Goal: Task Accomplishment & Management: Manage account settings

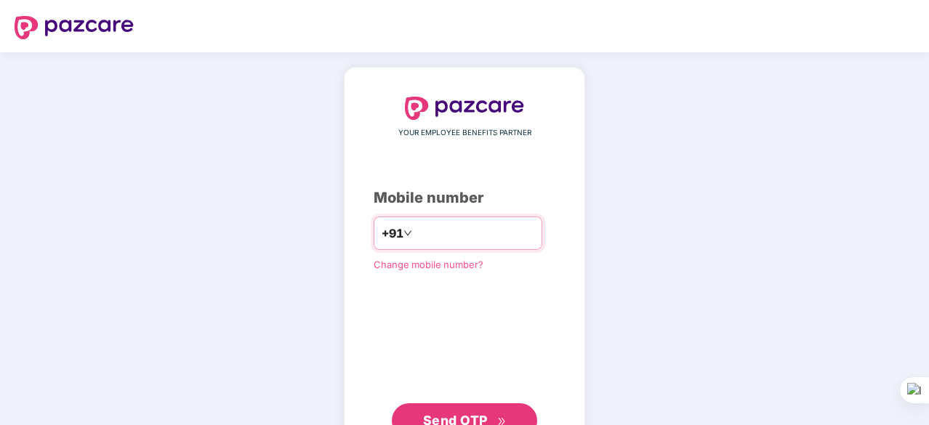
type input "**********"
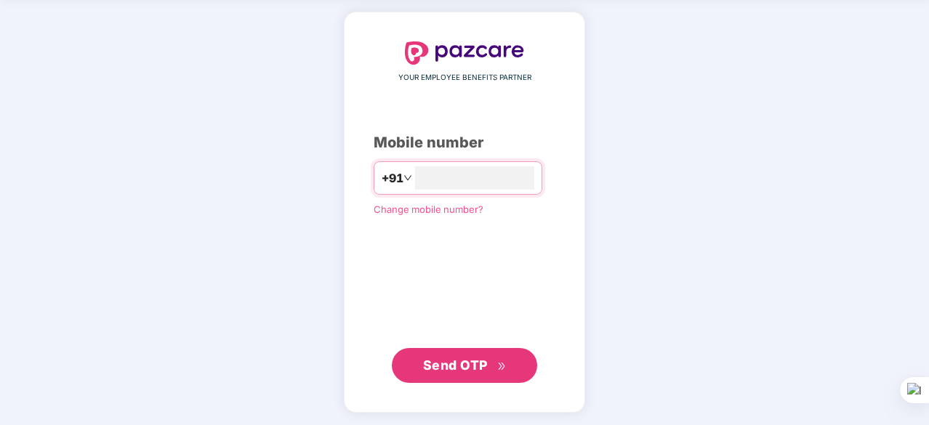
click at [461, 368] on span "Send OTP" at bounding box center [455, 365] width 65 height 15
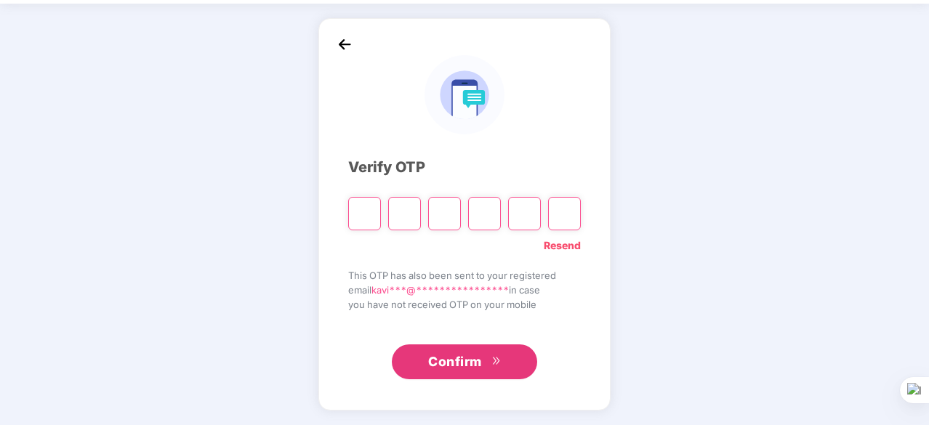
scroll to position [48, 0]
type input "*"
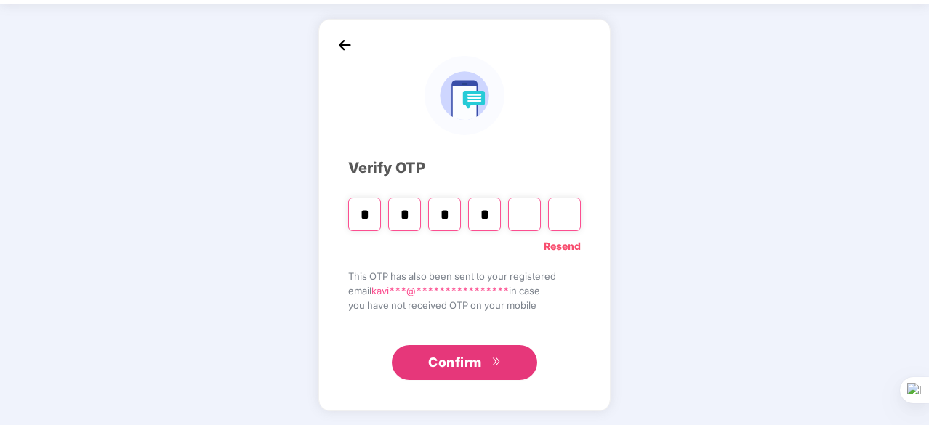
type input "*"
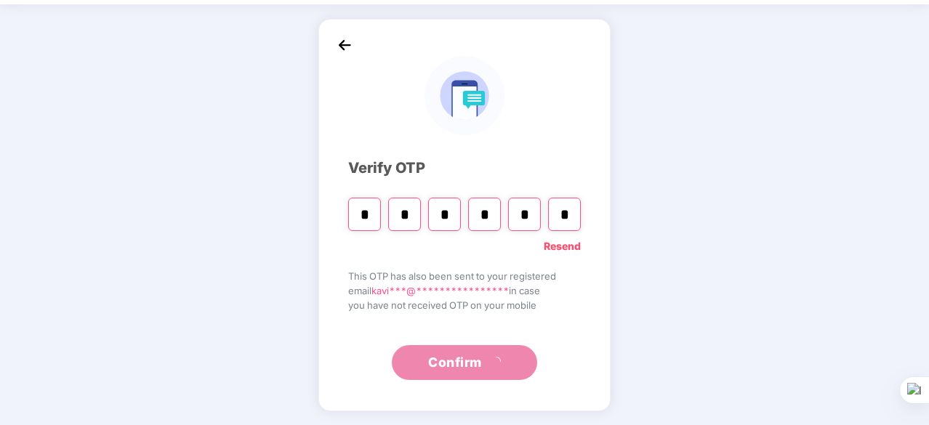
scroll to position [0, 0]
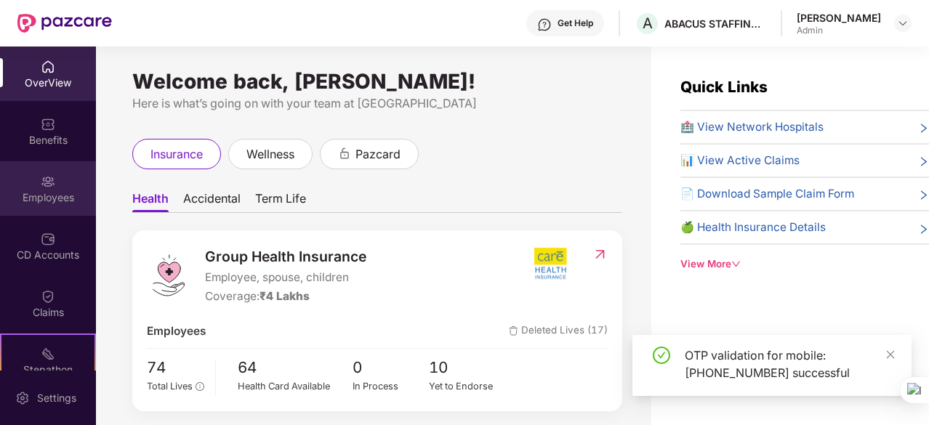
click at [38, 204] on div "Employees" at bounding box center [48, 198] width 96 height 15
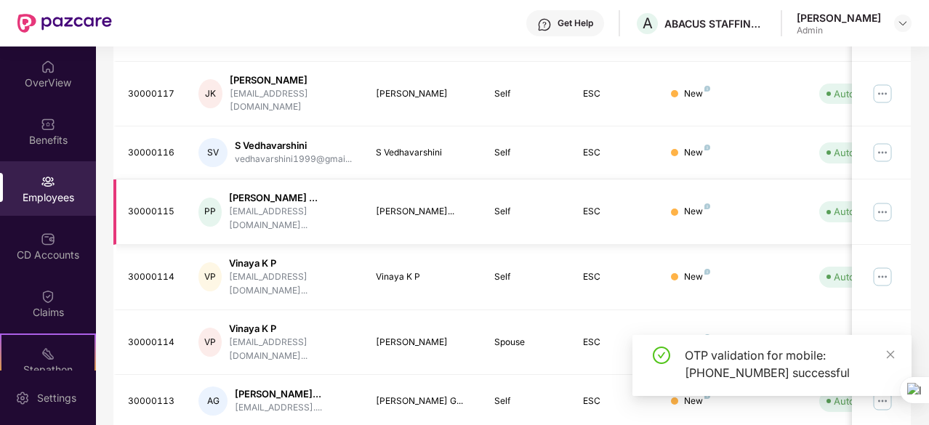
scroll to position [502, 0]
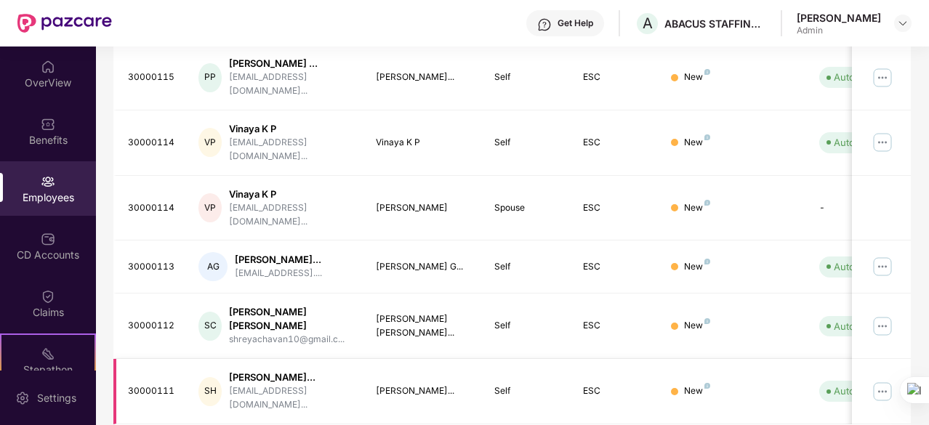
click at [884, 380] on img at bounding box center [882, 391] width 23 height 23
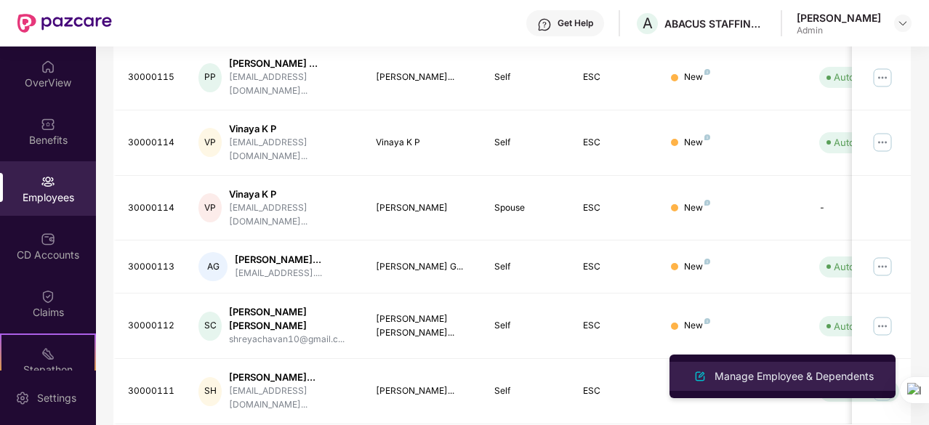
click at [817, 370] on div "Manage Employee & Dependents" at bounding box center [794, 377] width 165 height 16
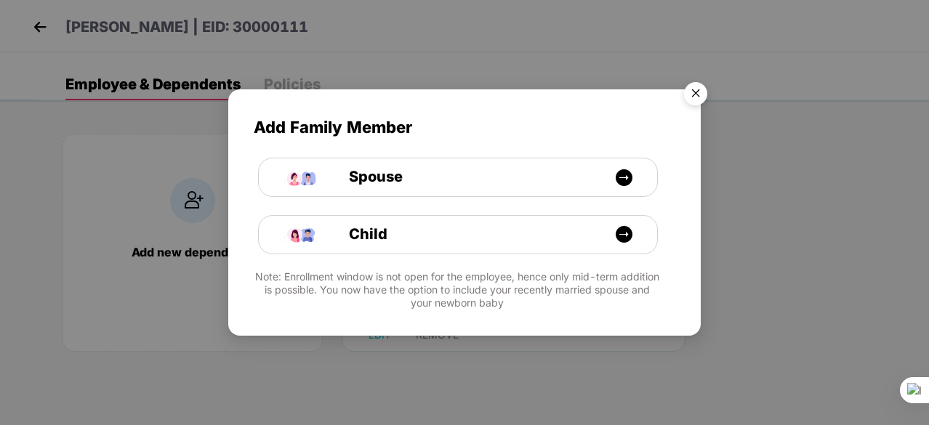
click at [698, 92] on img "Close" at bounding box center [696, 96] width 41 height 41
